Goal: Transaction & Acquisition: Purchase product/service

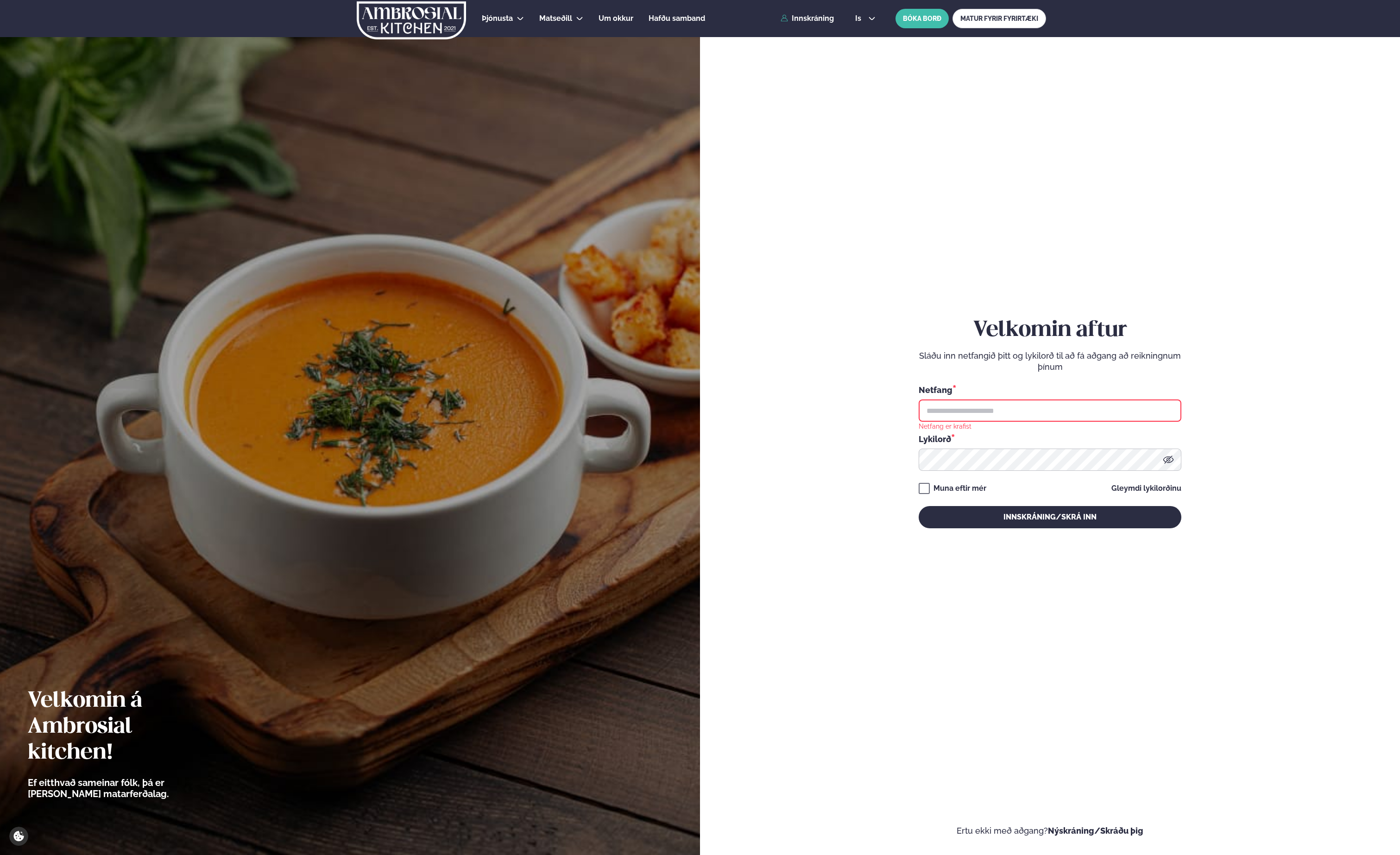
type input "**********"
click at [1026, 514] on button "Innskráning/Skrá inn" at bounding box center [1050, 517] width 263 height 23
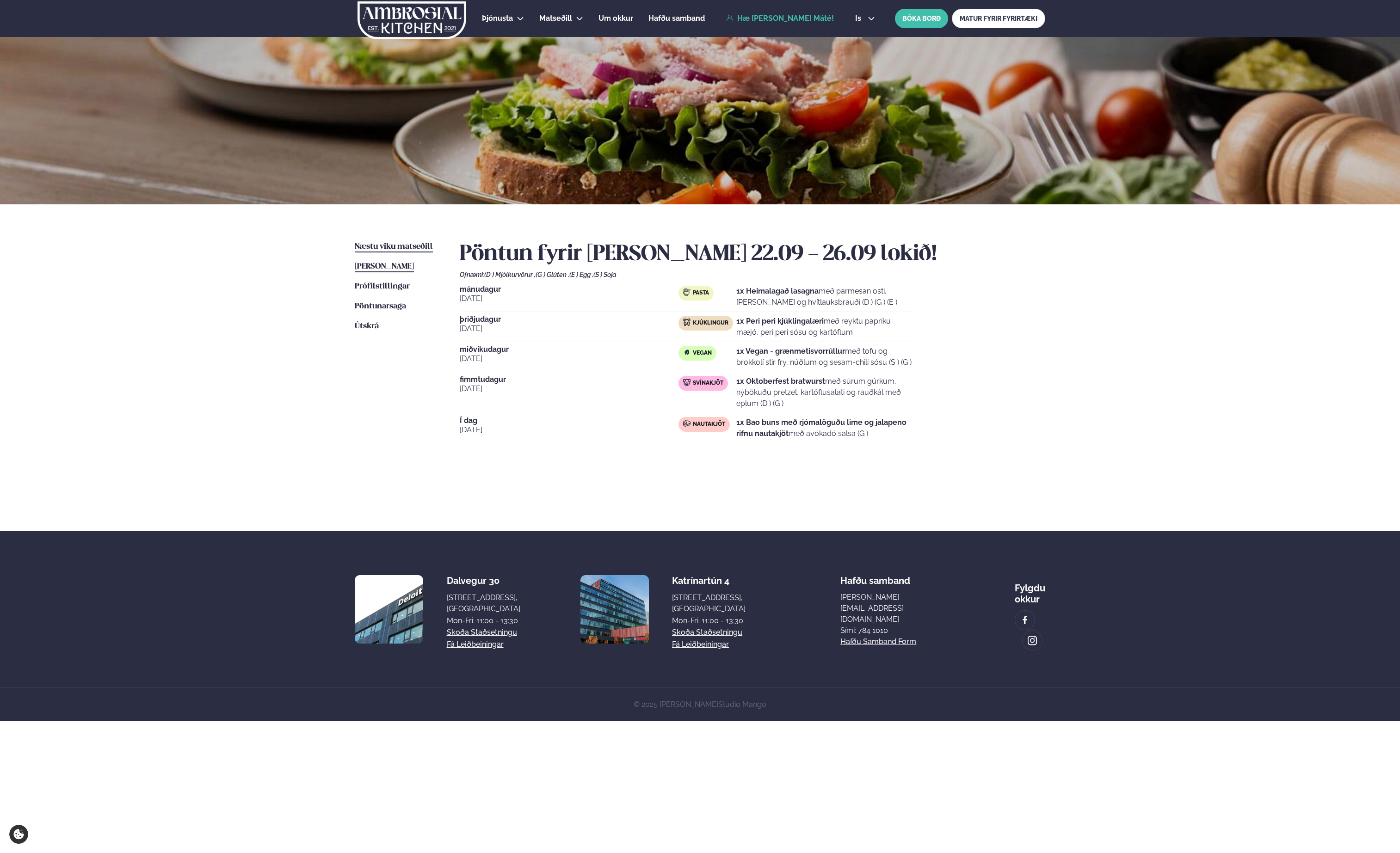
click at [388, 247] on span "Næstu viku matseðill" at bounding box center [394, 247] width 78 height 8
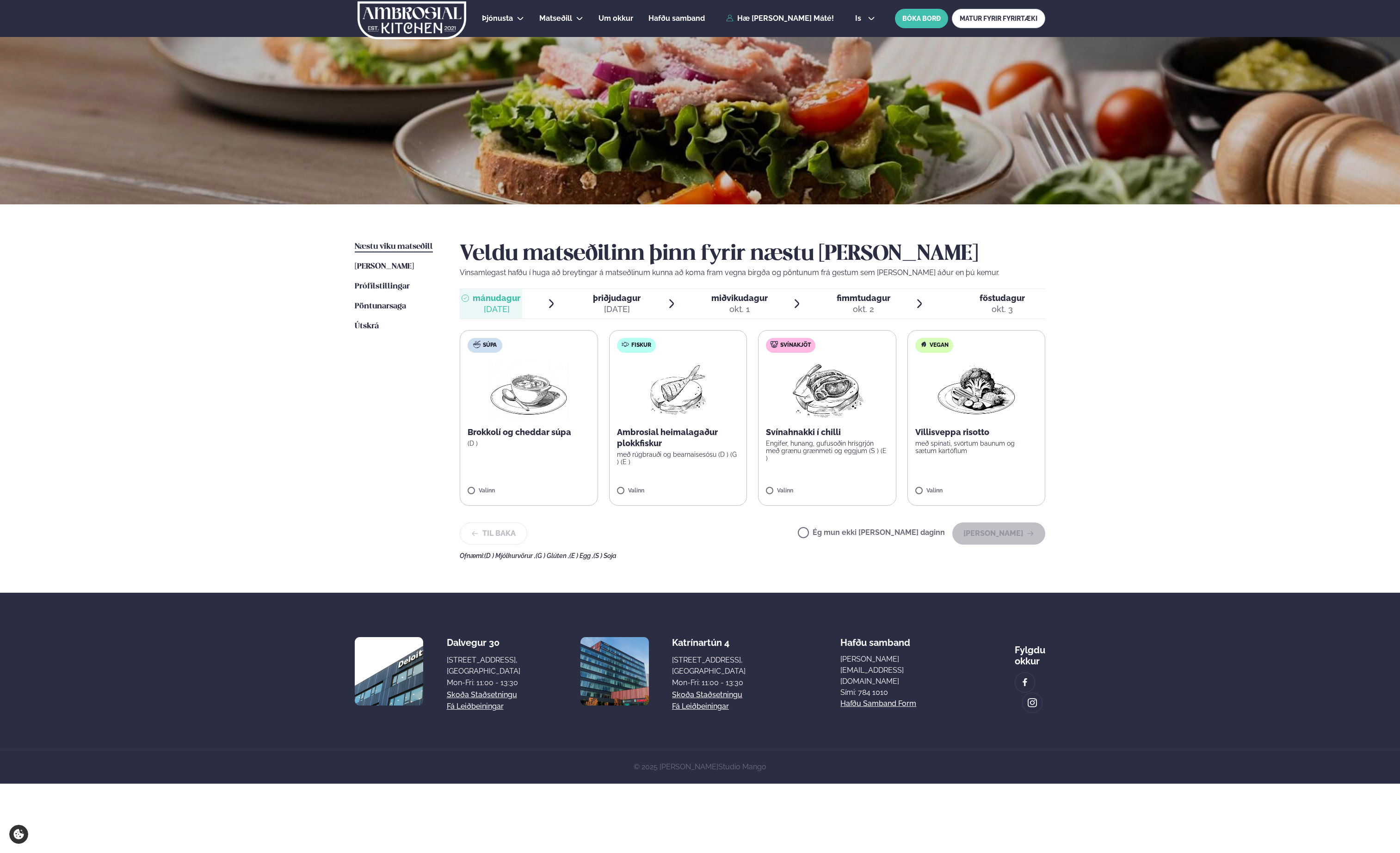
click at [657, 390] on img at bounding box center [678, 389] width 59 height 59
click at [1004, 536] on button "[PERSON_NAME]" at bounding box center [998, 533] width 93 height 22
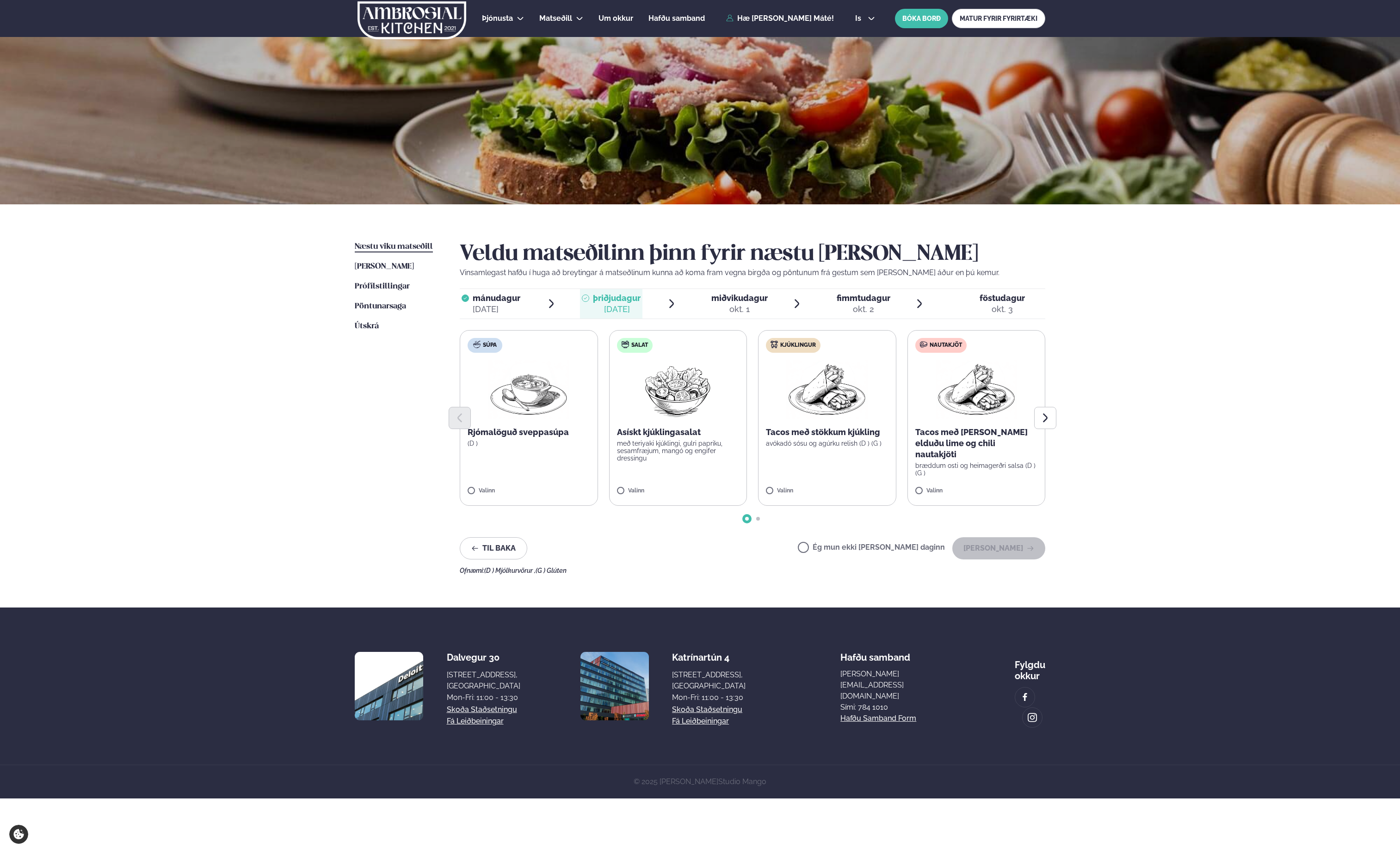
click at [820, 418] on div at bounding box center [752, 418] width 585 height 22
click at [994, 548] on button "[PERSON_NAME]" at bounding box center [998, 548] width 93 height 22
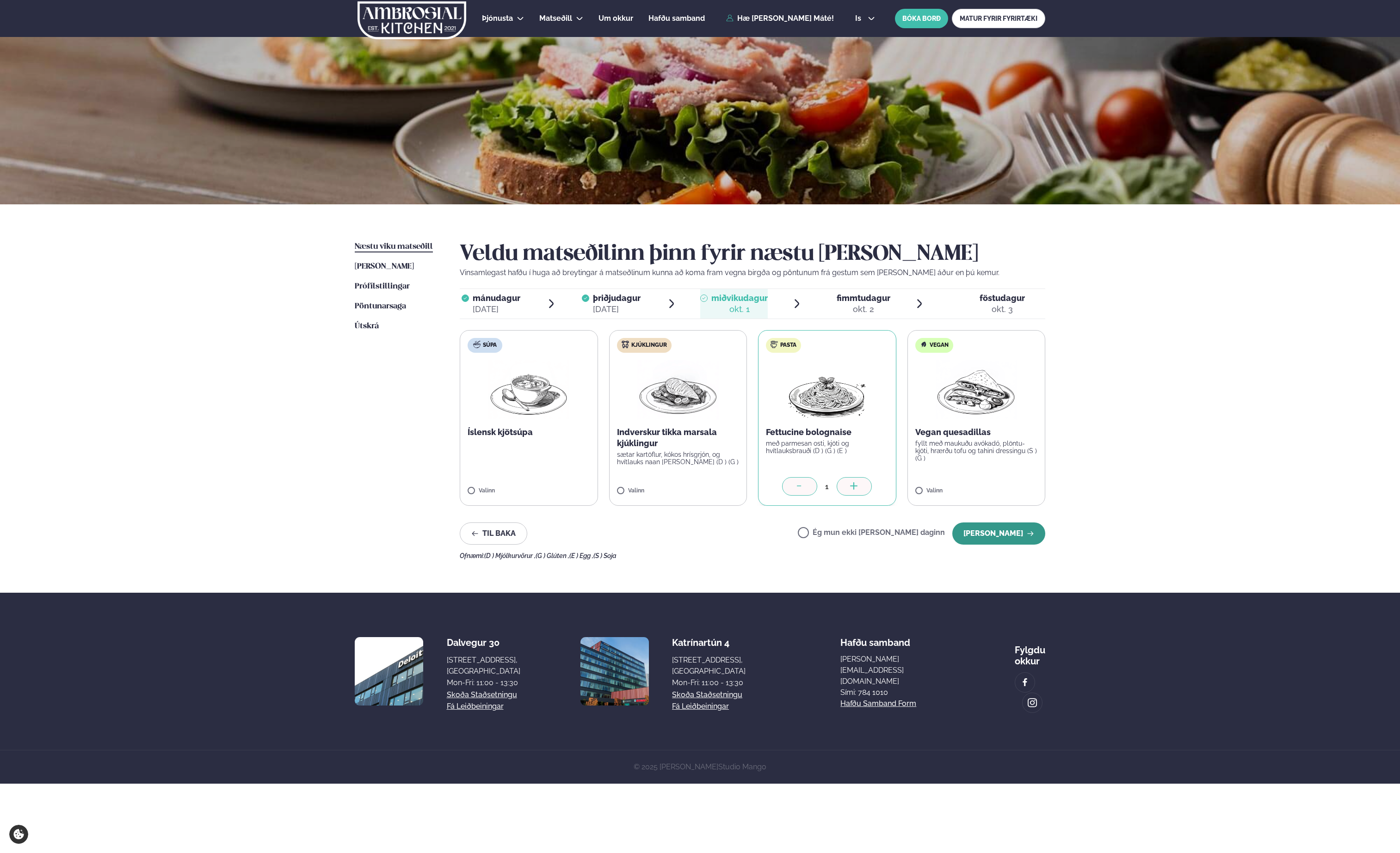
click at [1021, 533] on button "[PERSON_NAME]" at bounding box center [998, 533] width 93 height 22
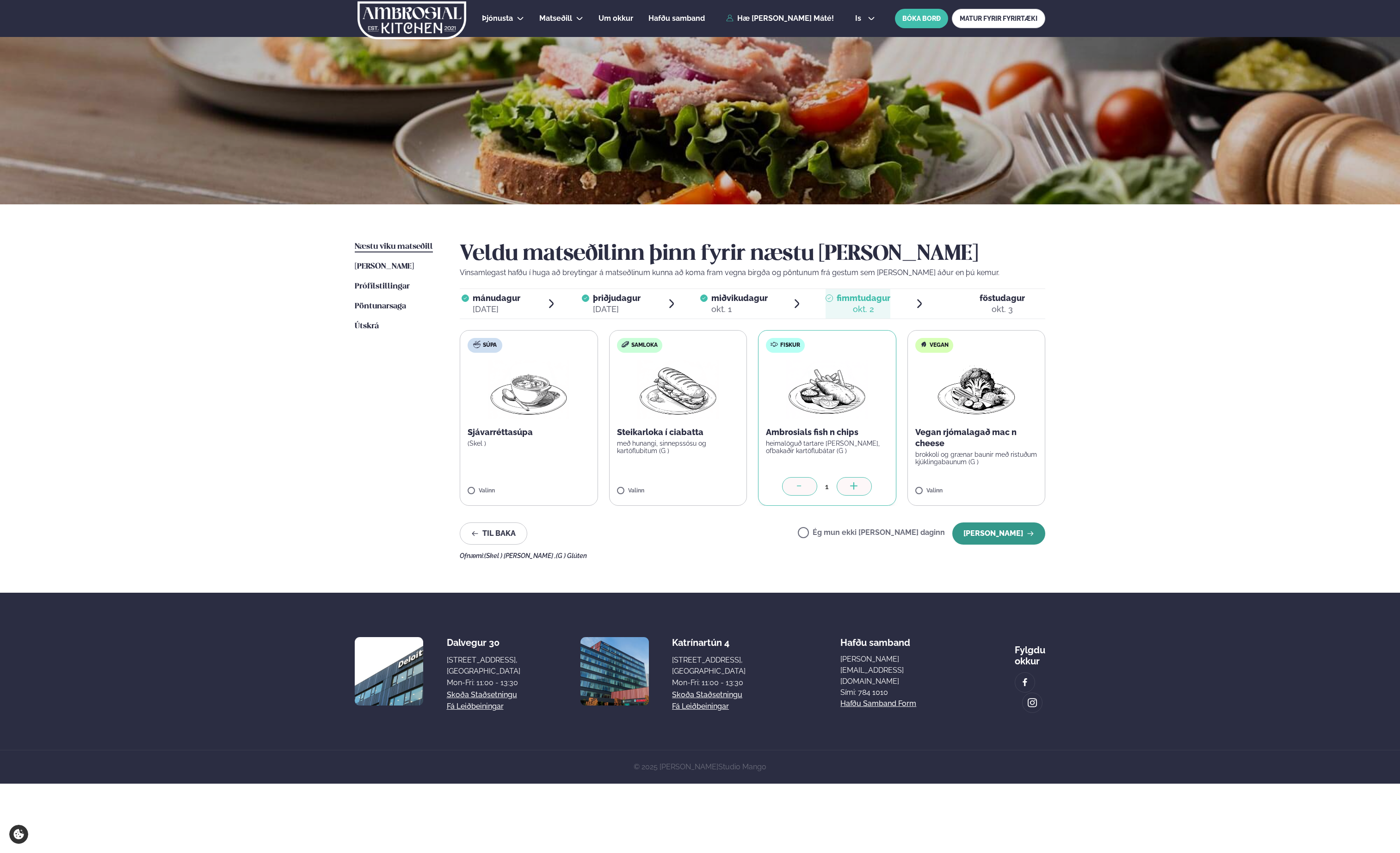
click at [1011, 536] on button "[PERSON_NAME]" at bounding box center [998, 533] width 93 height 22
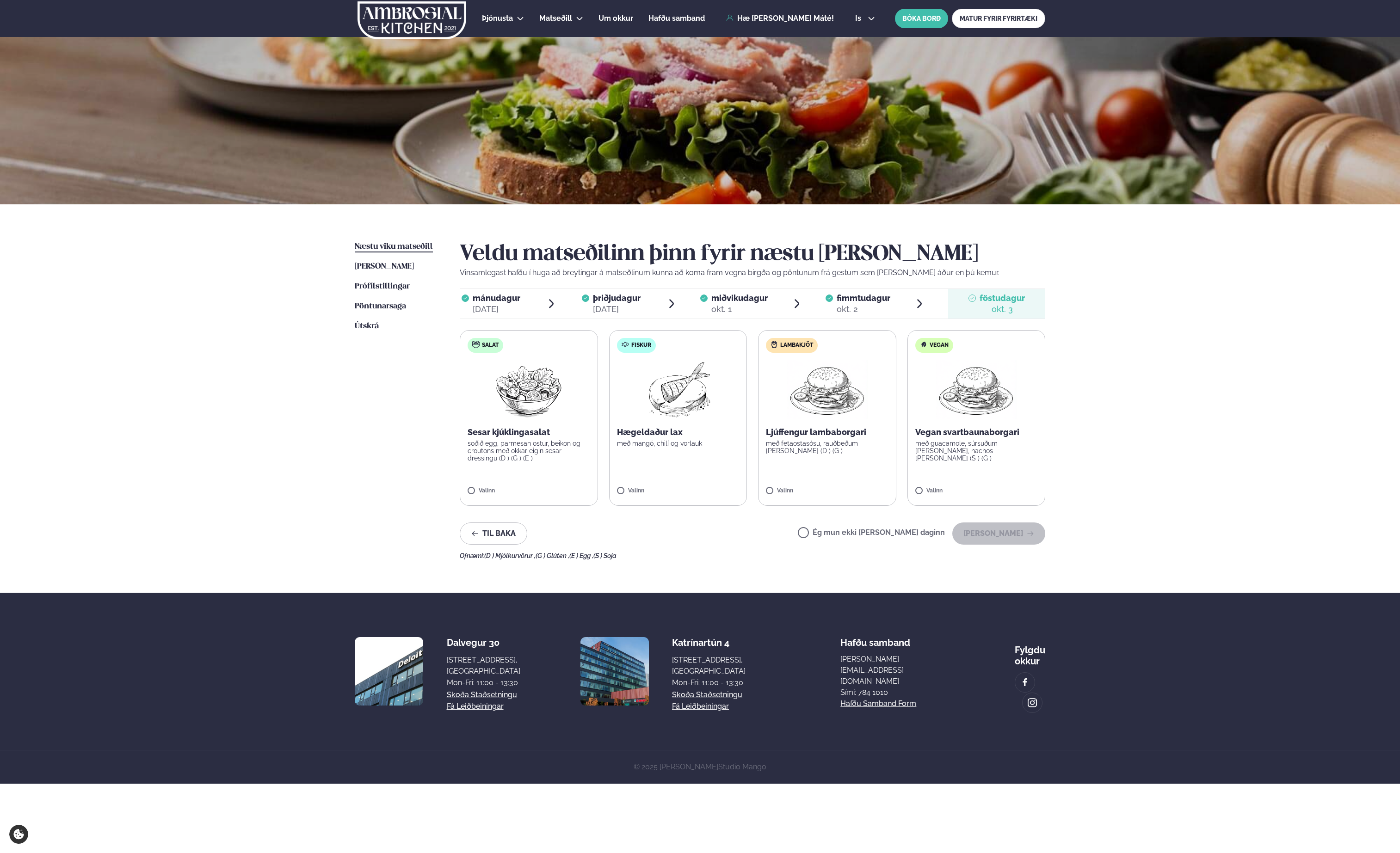
click at [973, 450] on p "með guacamole, súrsuðum [PERSON_NAME], nachos [PERSON_NAME] (S ) (G )" at bounding box center [977, 451] width 123 height 22
click at [1002, 532] on button "[PERSON_NAME]" at bounding box center [998, 533] width 93 height 22
